Goal: Information Seeking & Learning: Learn about a topic

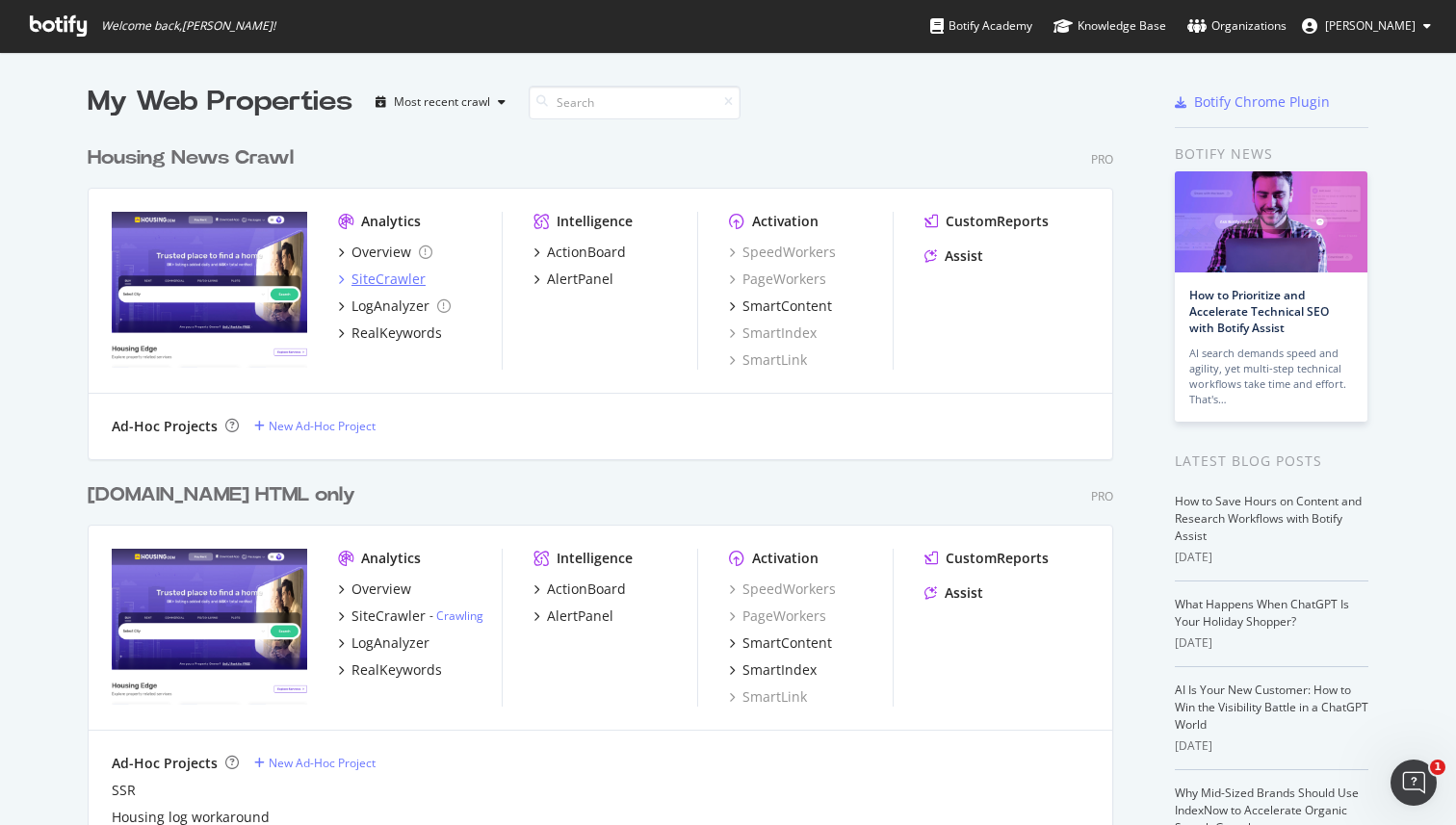
click at [349, 278] on div "SiteCrawler" at bounding box center [382, 279] width 88 height 19
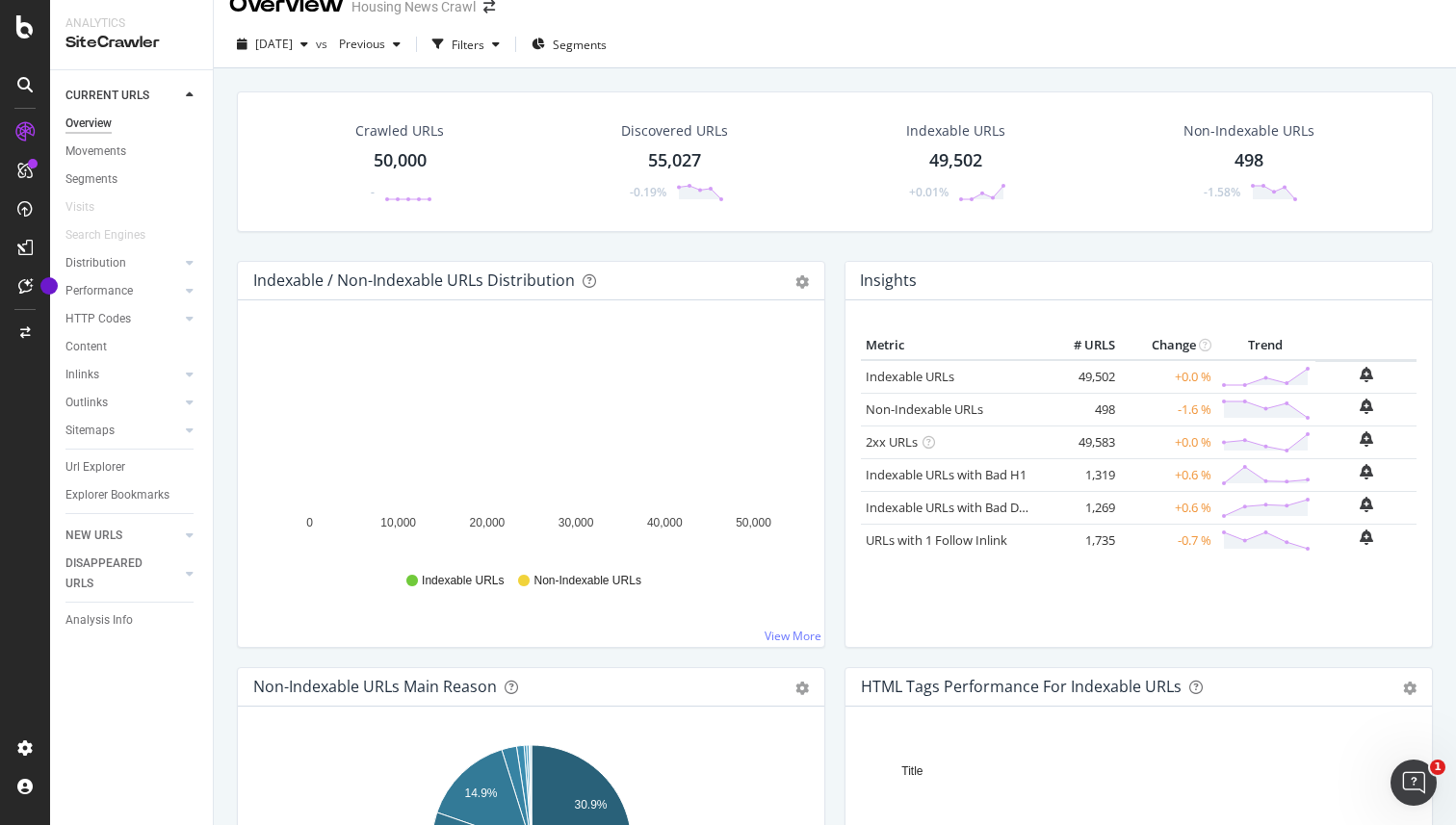
scroll to position [1, 0]
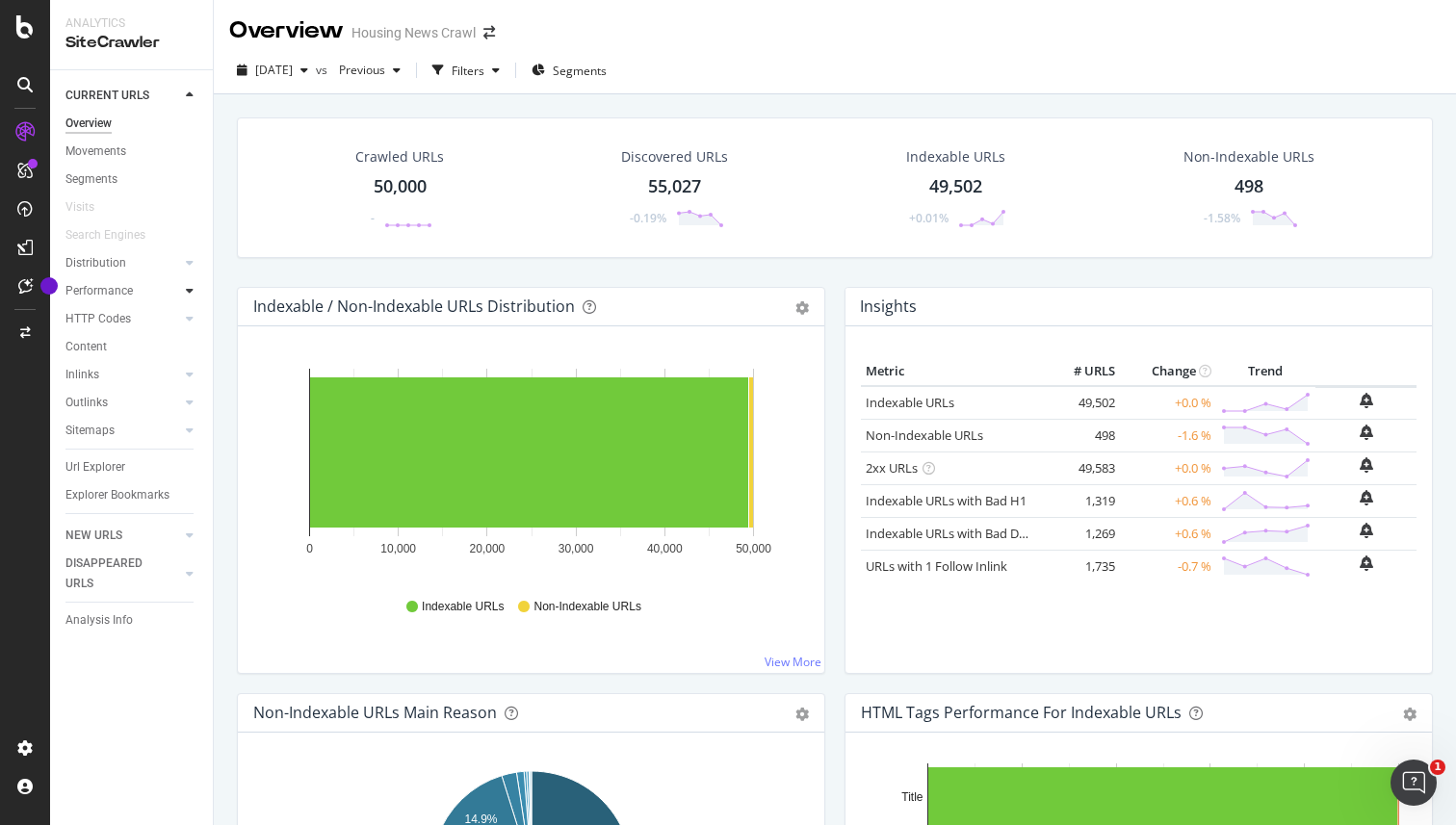
click at [191, 291] on icon at bounding box center [190, 291] width 8 height 12
click at [95, 469] on div "Url Explorer" at bounding box center [94, 467] width 59 height 20
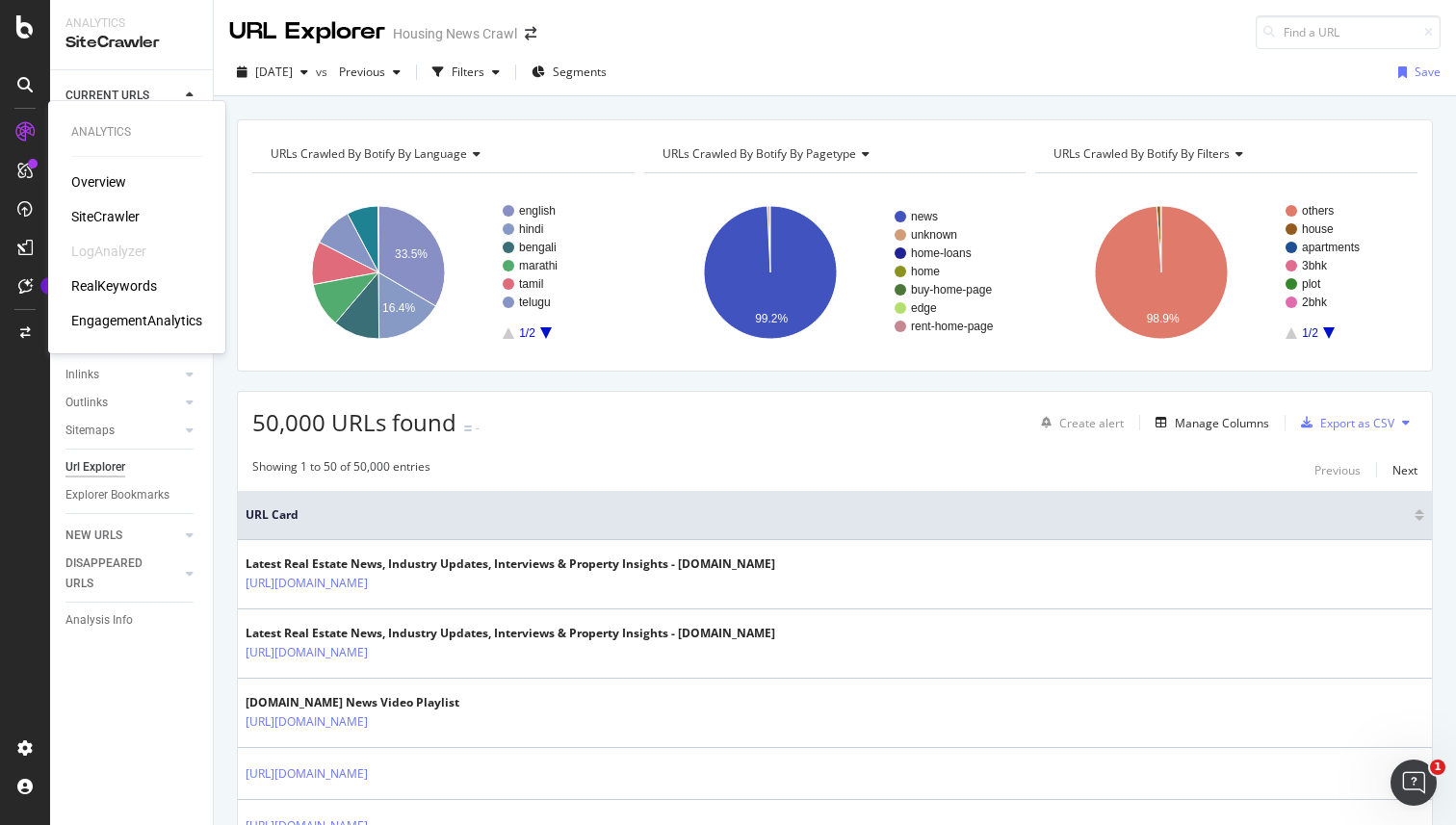
click at [116, 216] on div "SiteCrawler" at bounding box center [105, 217] width 68 height 19
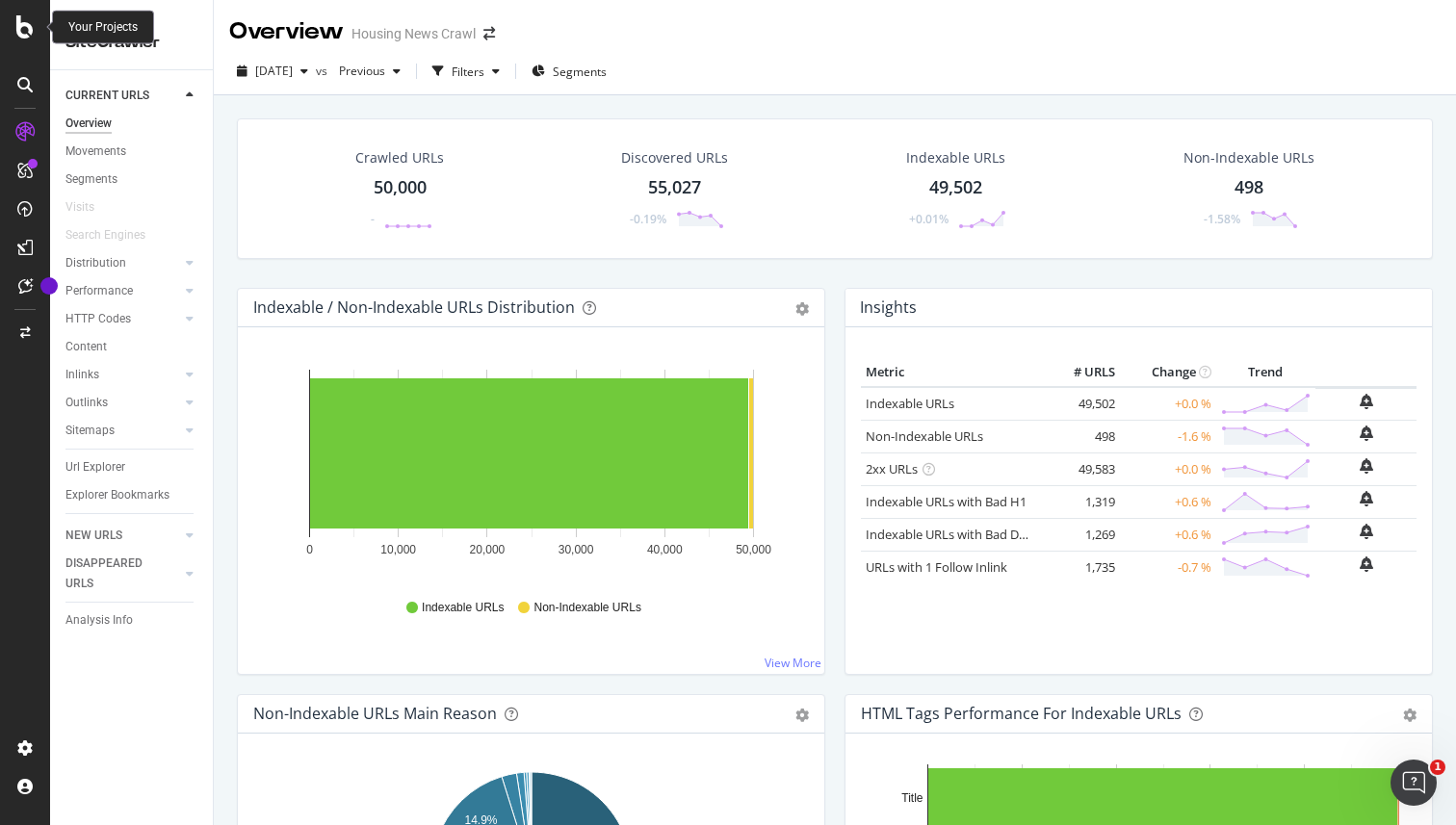
click at [29, 24] on icon at bounding box center [25, 27] width 18 height 23
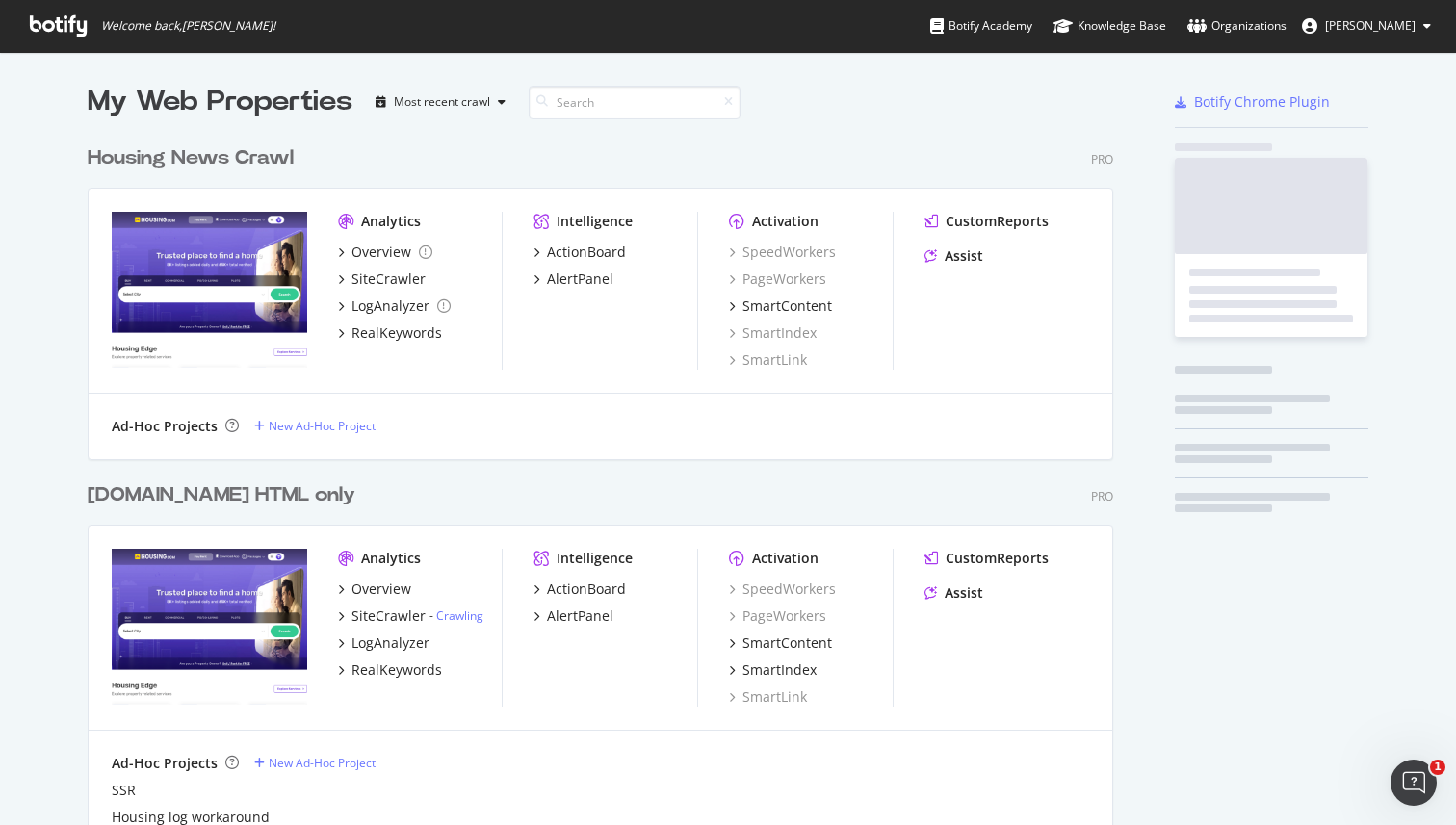
scroll to position [825, 1456]
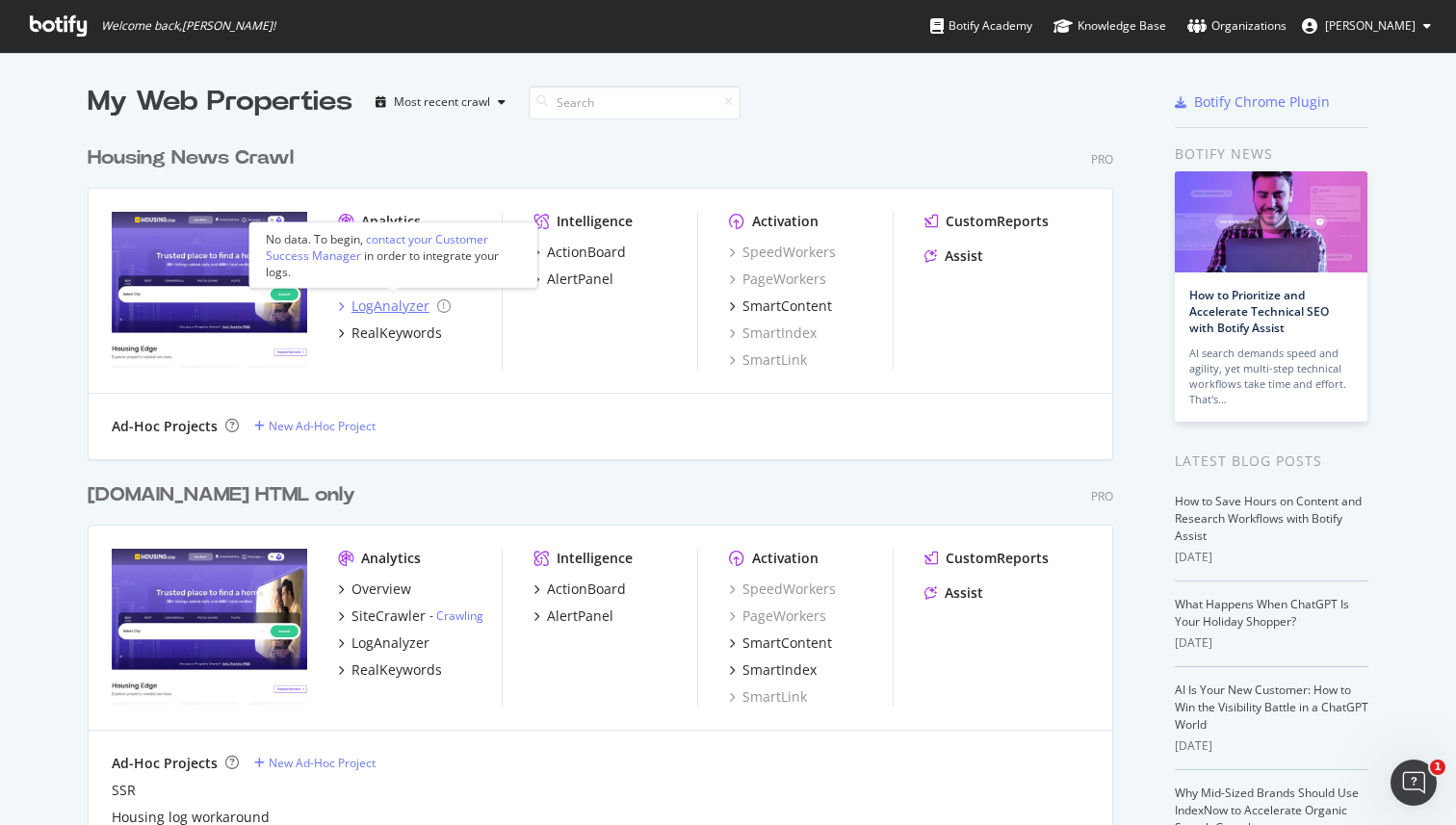
click at [391, 304] on div "LogAnalyzer" at bounding box center [390, 306] width 78 height 19
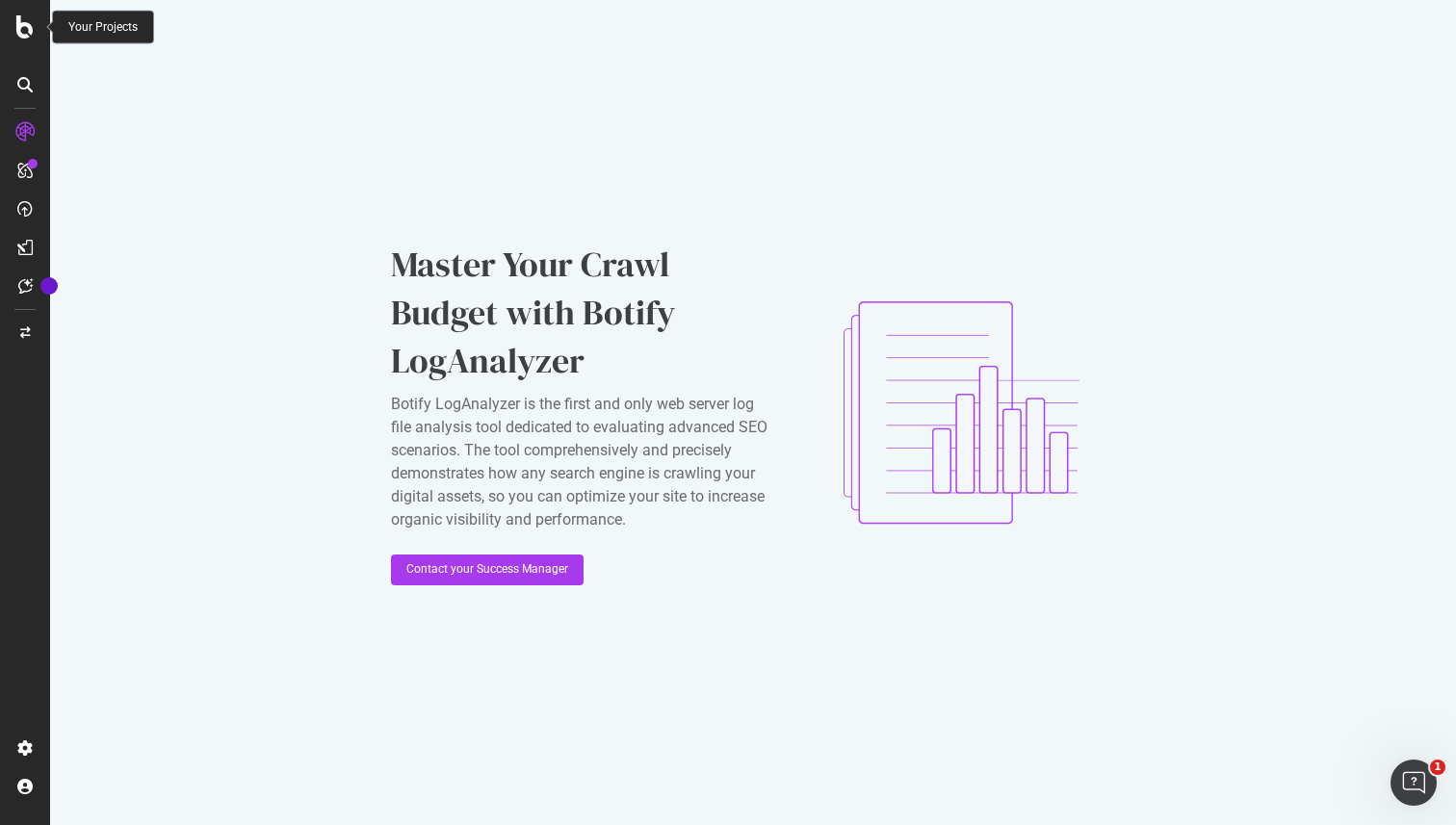
click at [22, 29] on icon at bounding box center [25, 27] width 18 height 23
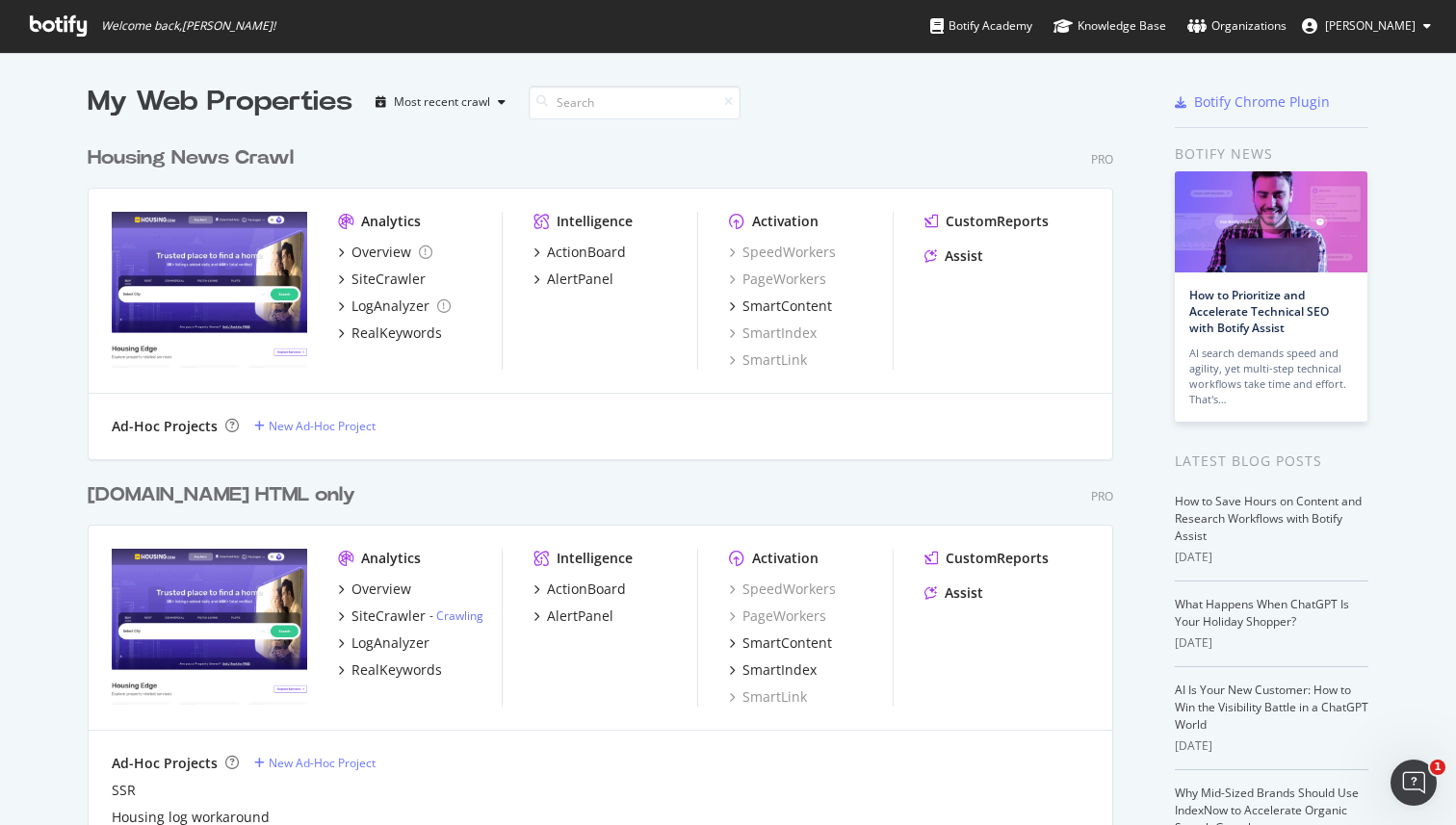
scroll to position [134, 0]
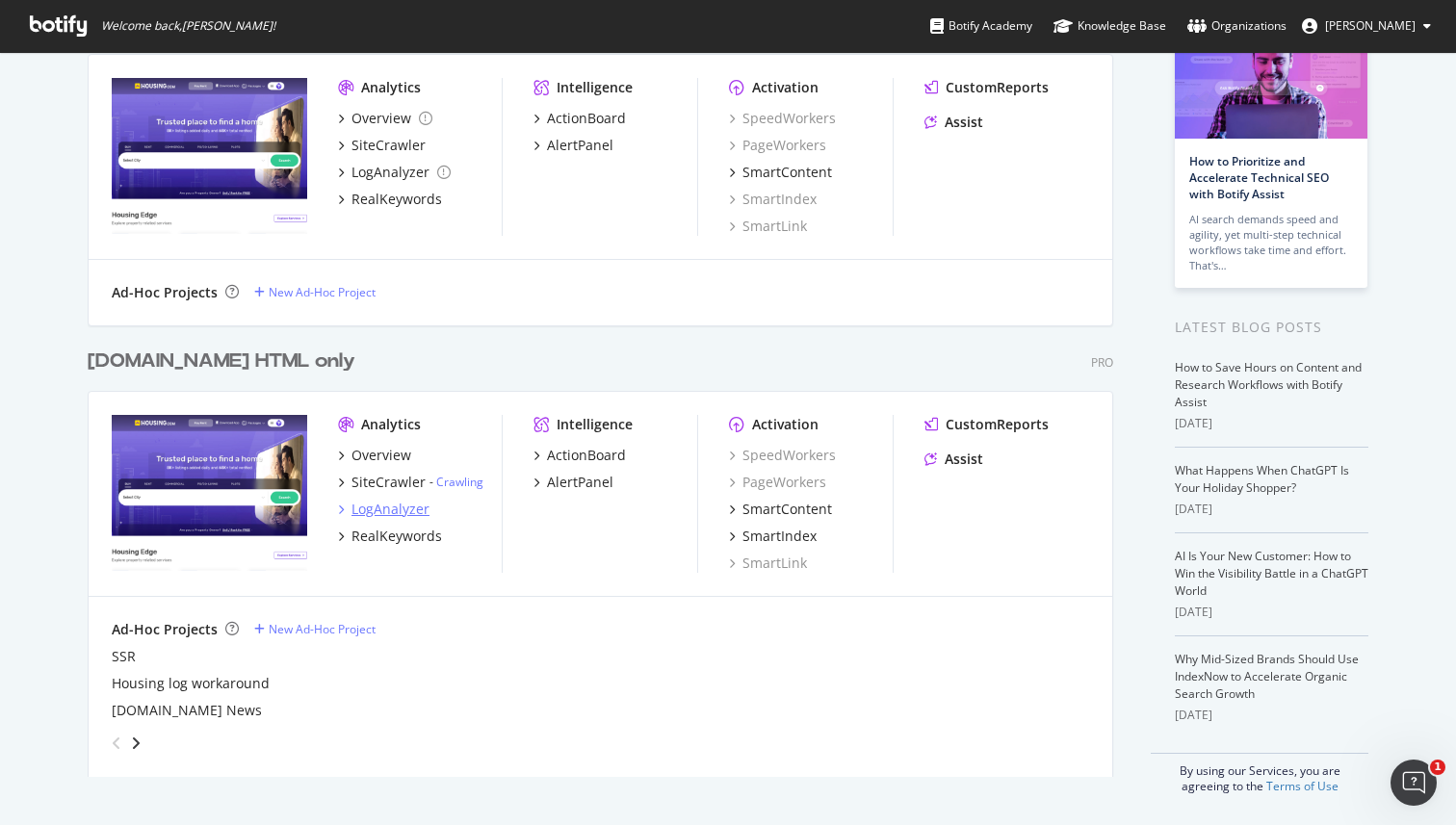
click at [391, 510] on div "LogAnalyzer" at bounding box center [390, 510] width 78 height 19
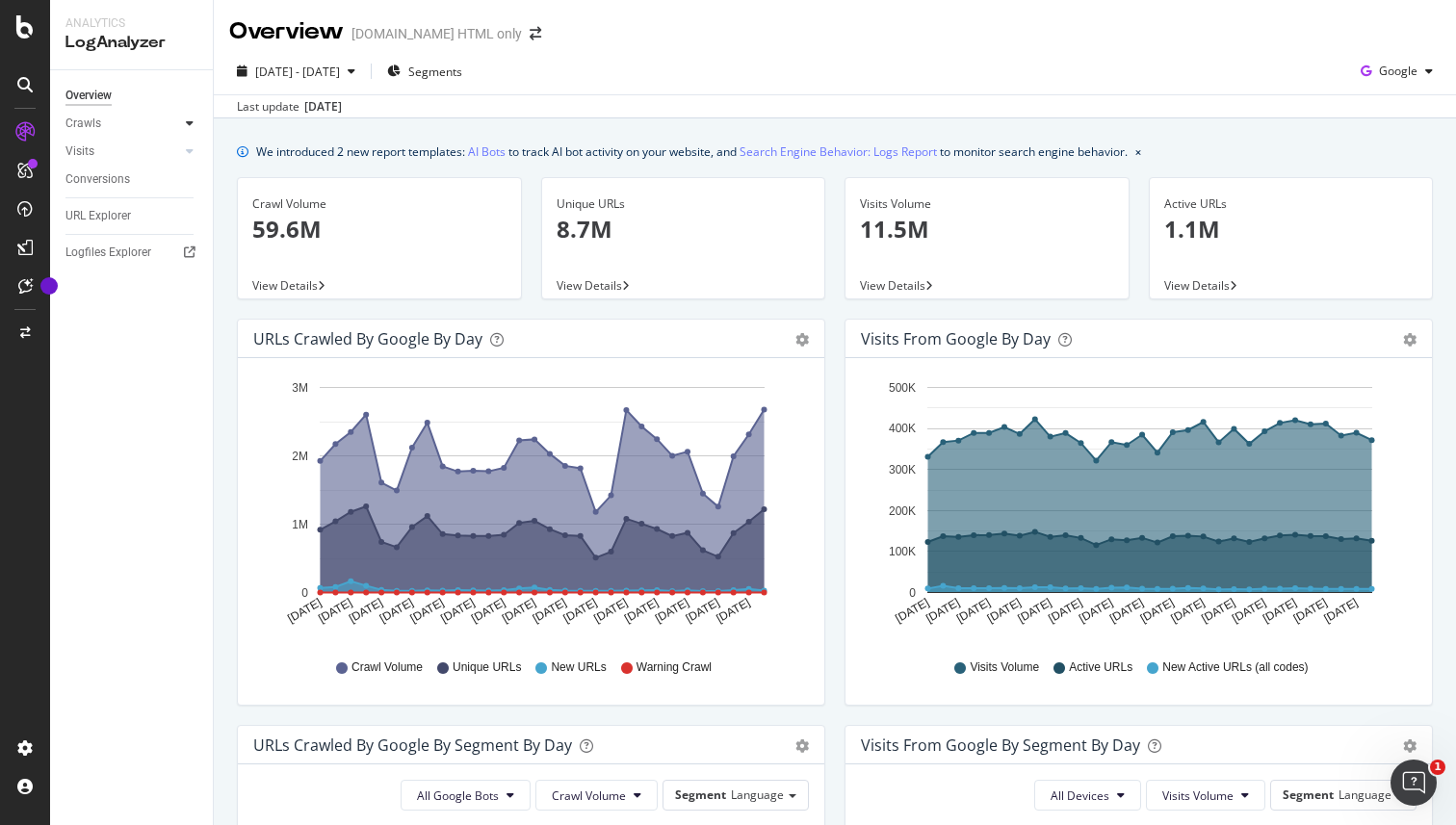
click at [190, 121] on icon at bounding box center [190, 124] width 8 height 12
click at [121, 179] on div "Segments Distribution" at bounding box center [127, 190] width 107 height 41
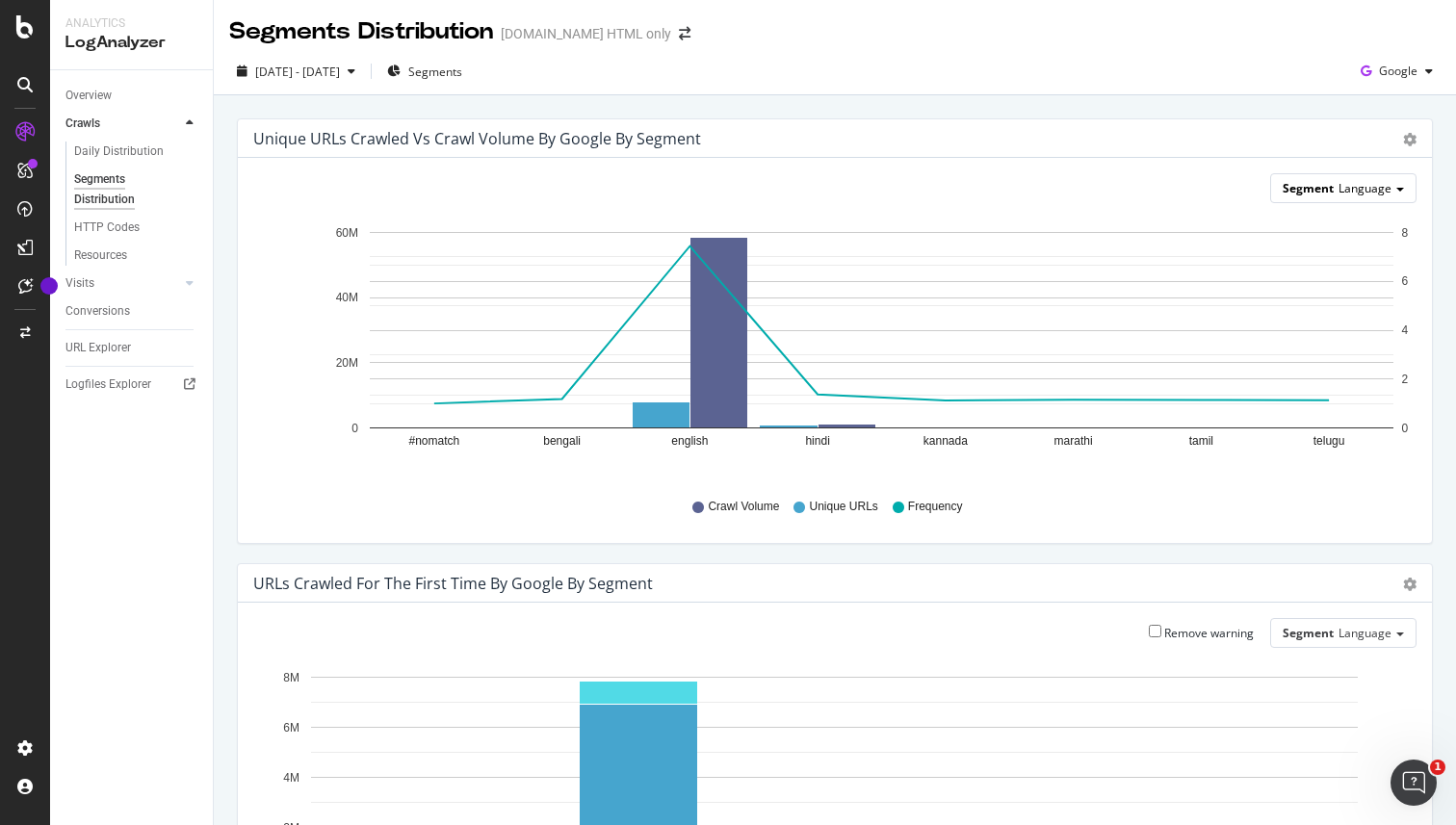
click at [1369, 191] on span "Language" at bounding box center [1365, 188] width 53 height 17
click at [1311, 246] on div "Pagetype" at bounding box center [1330, 243] width 154 height 26
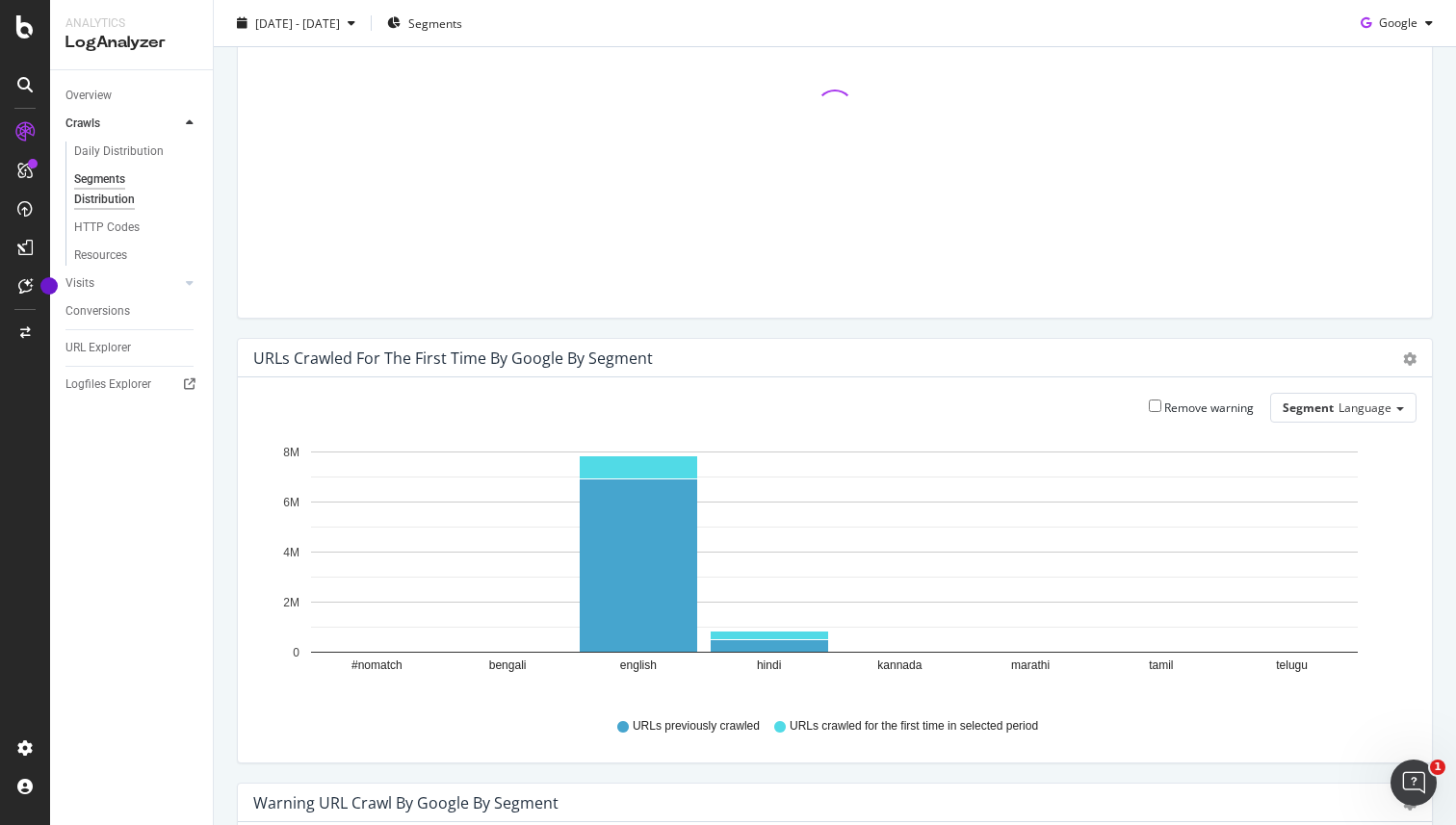
scroll to position [393, 0]
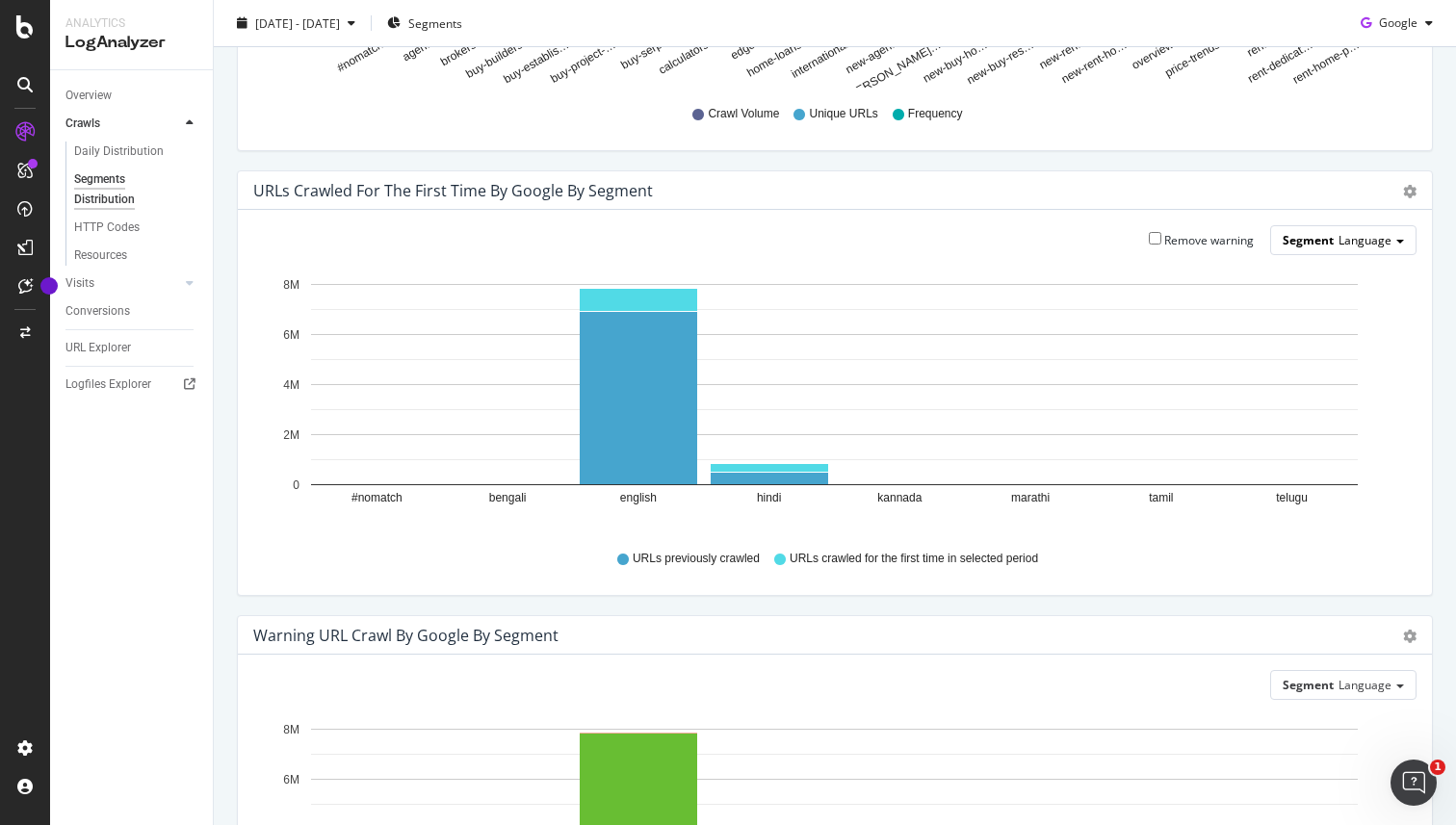
click at [1320, 253] on div "Segment Language" at bounding box center [1343, 240] width 144 height 28
click at [1321, 304] on div "Pagetype" at bounding box center [1330, 295] width 154 height 26
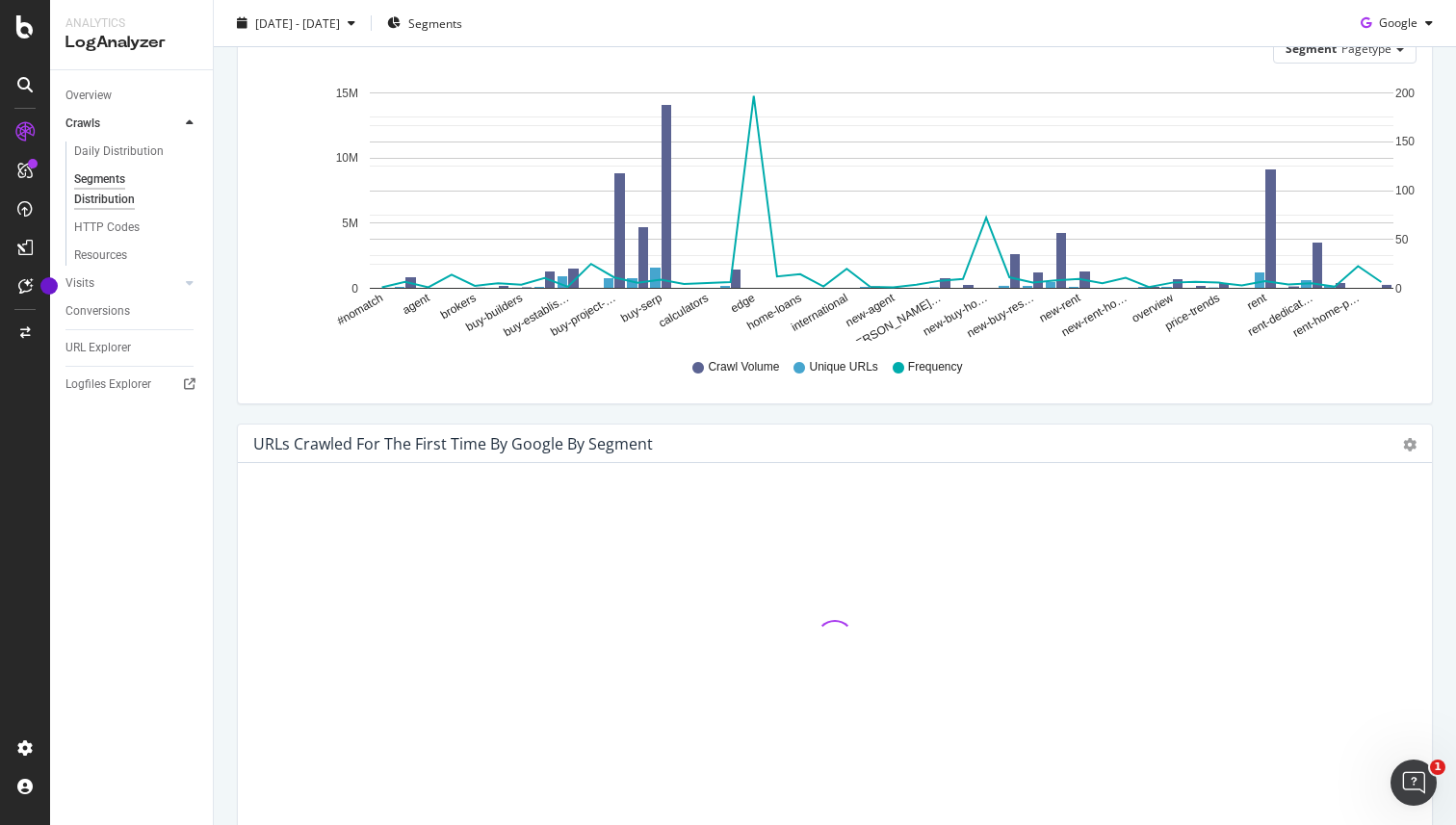
scroll to position [0, 0]
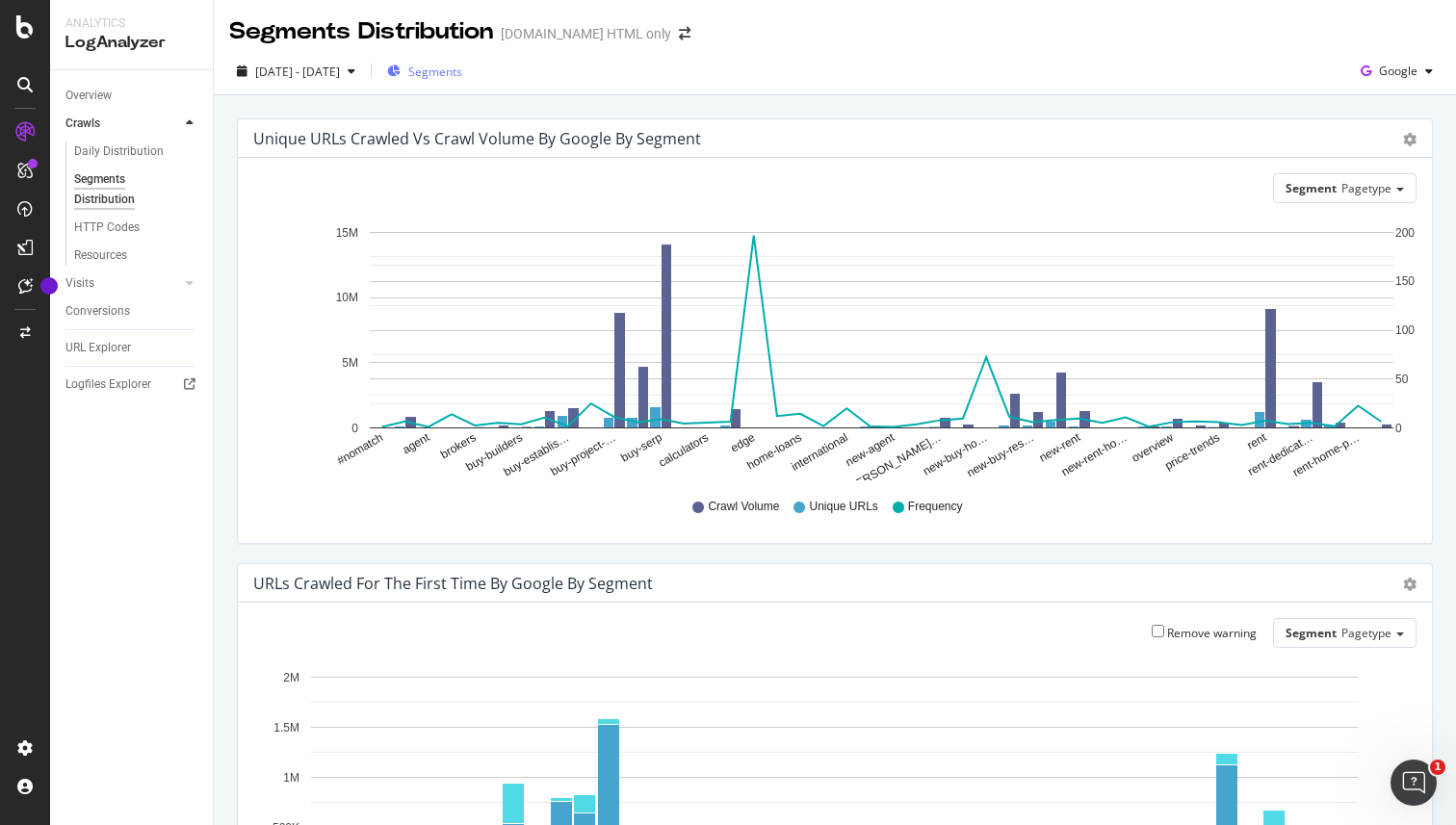
click at [462, 83] on div "Segments" at bounding box center [424, 71] width 75 height 29
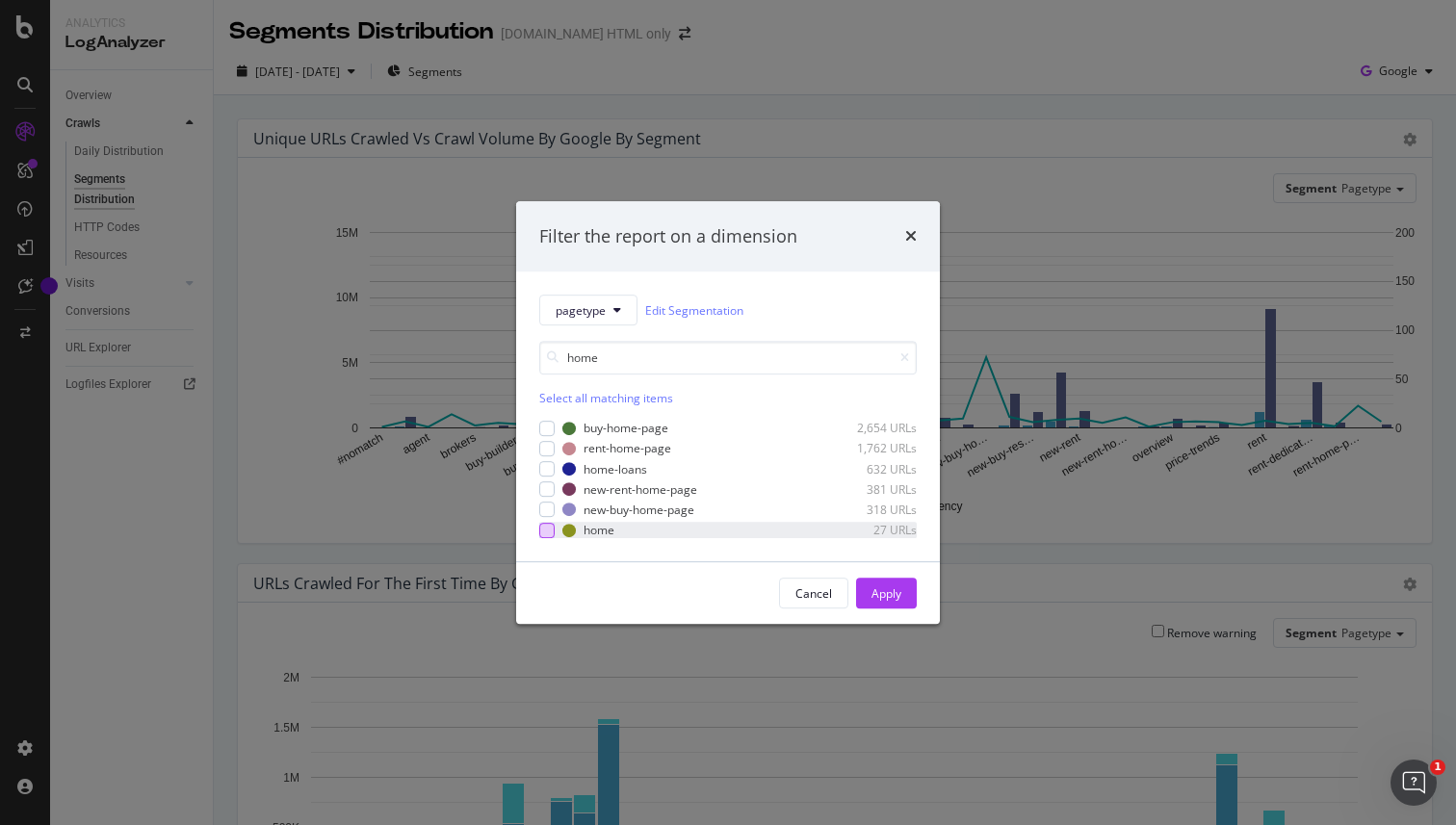
type input "home"
click at [546, 532] on div "modal" at bounding box center [547, 530] width 16 height 16
click at [873, 592] on div "Apply" at bounding box center [887, 593] width 30 height 17
